Goal: Information Seeking & Learning: Learn about a topic

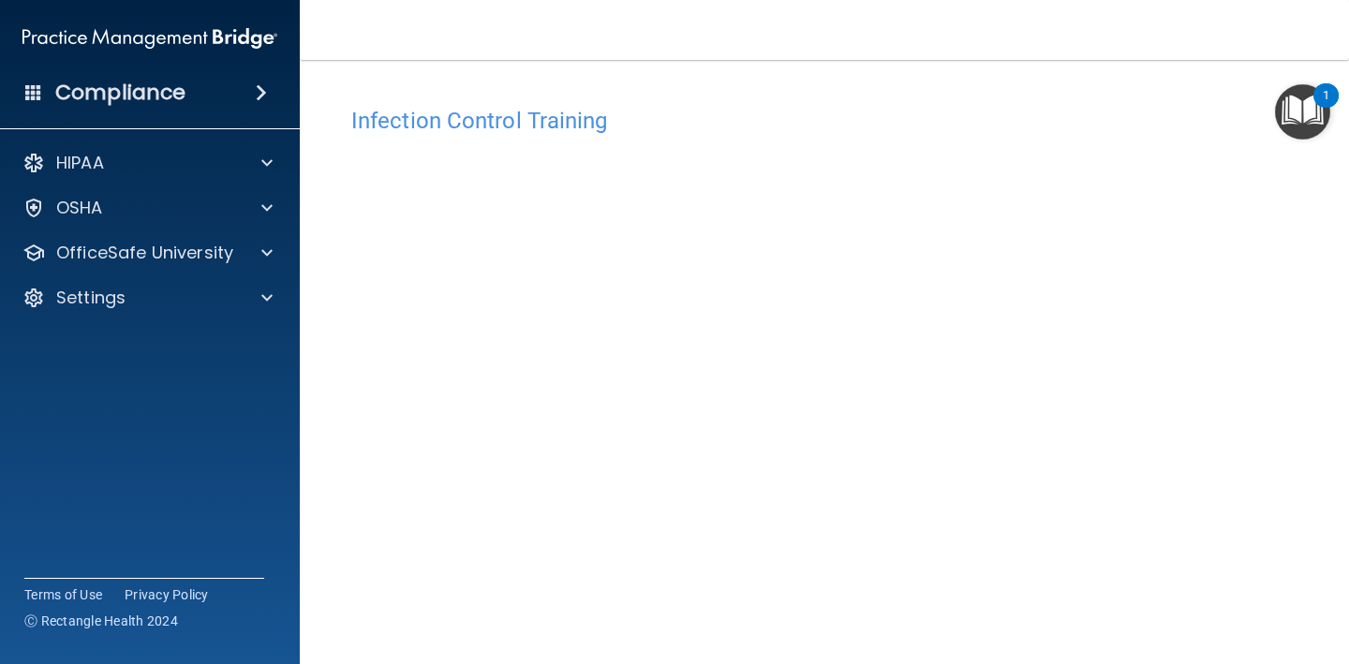
click at [824, 6] on nav "Toggle navigation Kolbe Karasiewicz kolbekaras@gmail.com Manage My Enterprise H…" at bounding box center [824, 30] width 1049 height 60
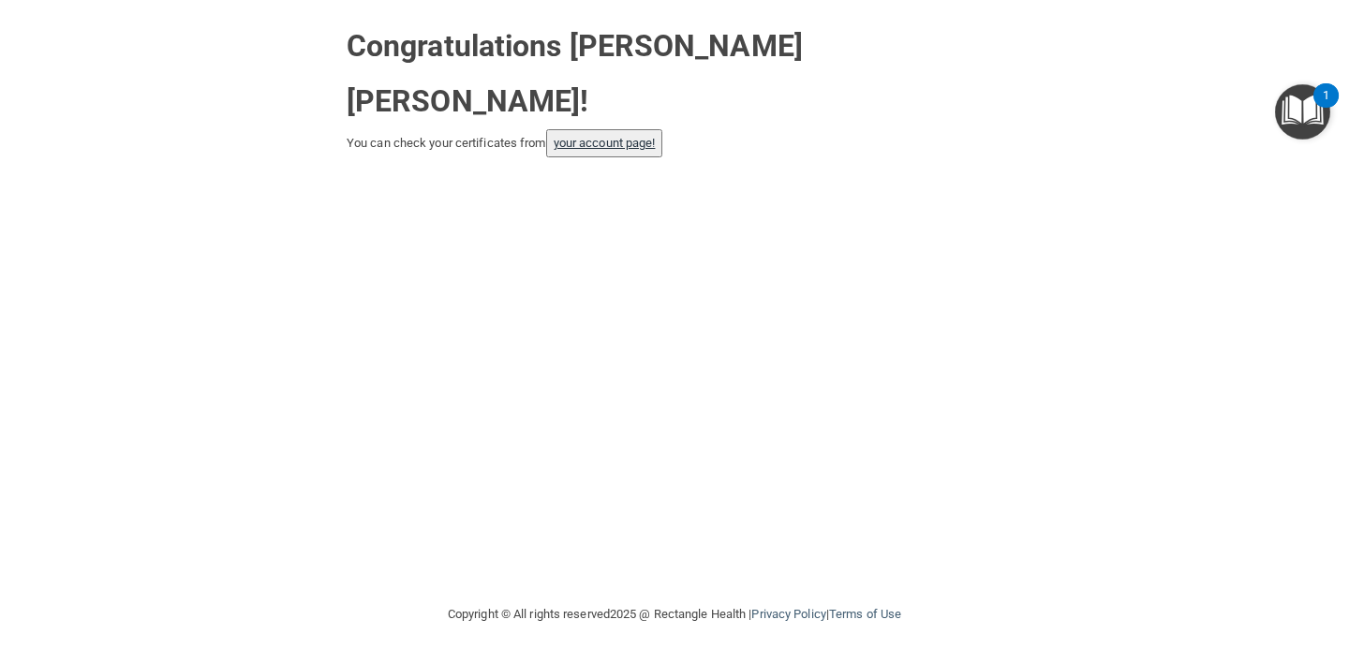
click at [603, 136] on link "your account page!" at bounding box center [605, 143] width 102 height 14
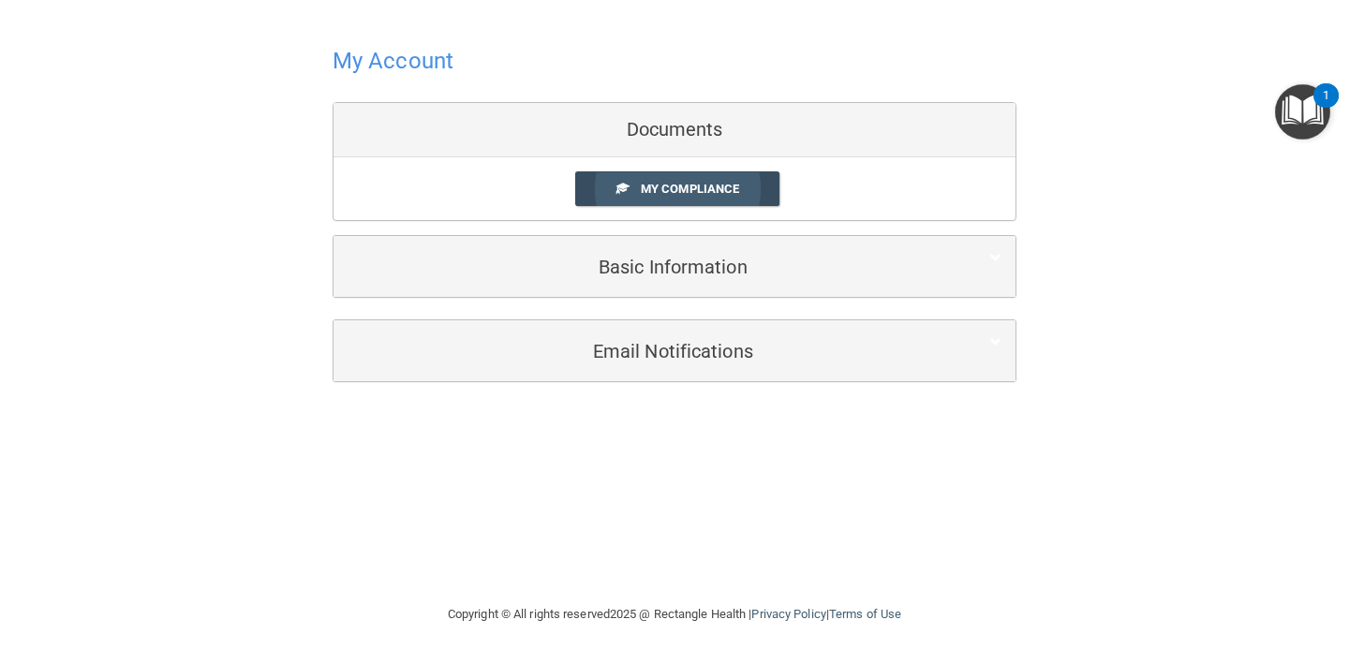
click at [690, 195] on link "My Compliance" at bounding box center [677, 188] width 205 height 35
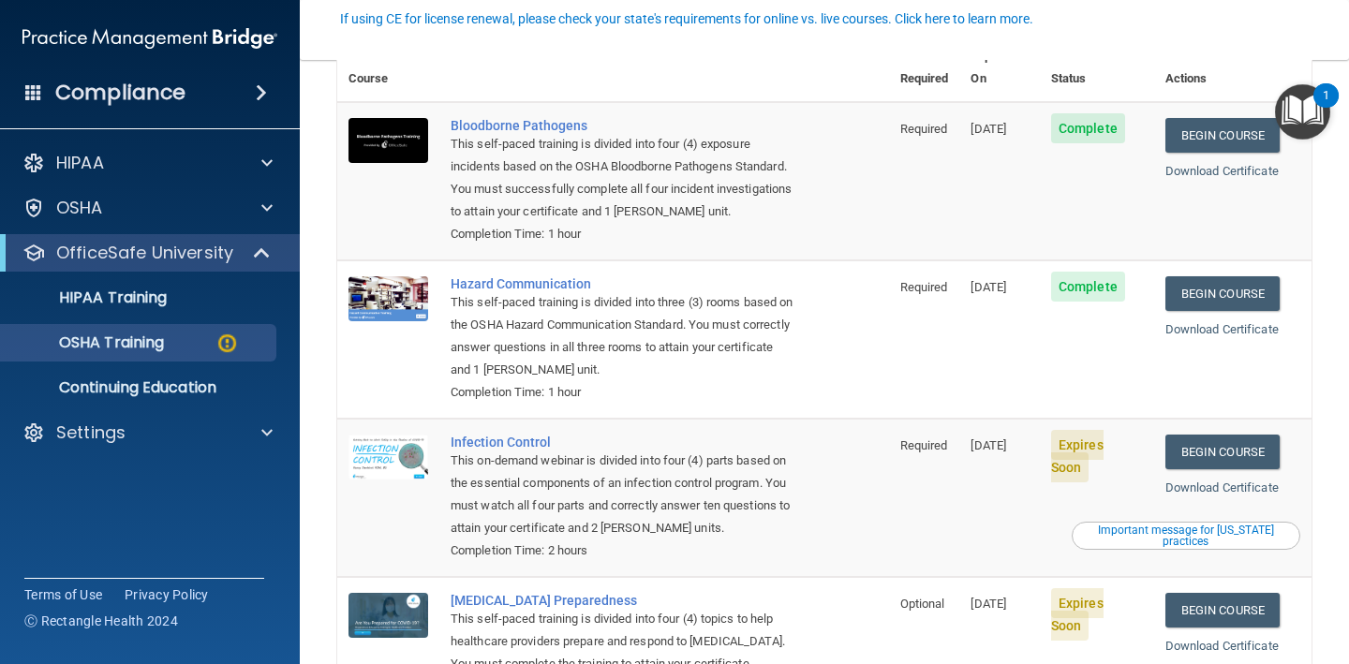
scroll to position [192, 0]
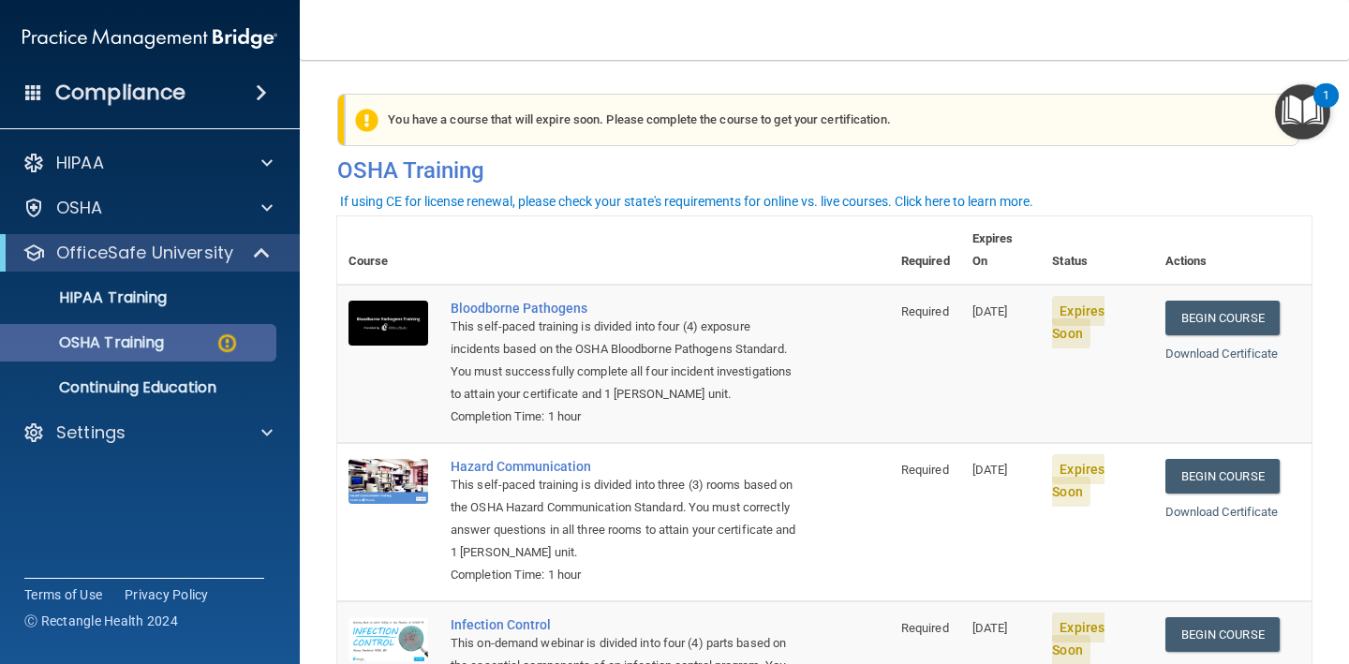
click at [106, 334] on p "OSHA Training" at bounding box center [88, 343] width 152 height 19
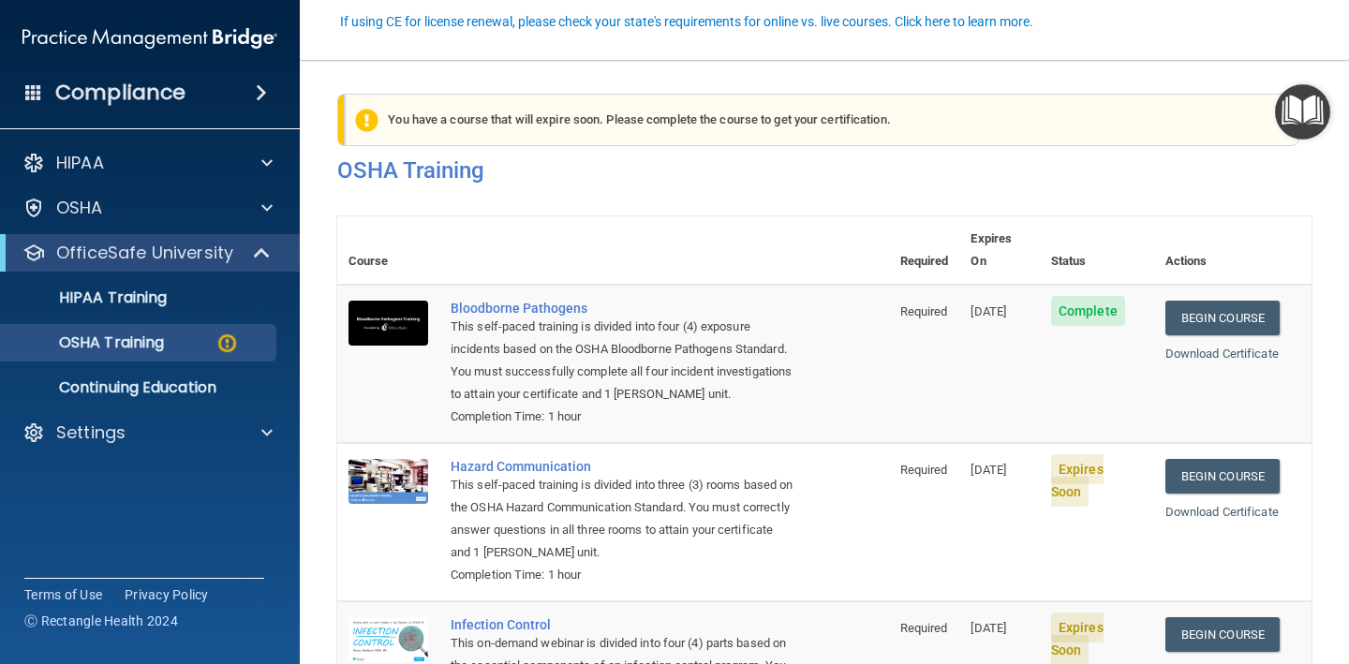
scroll to position [180, 0]
